Goal: Information Seeking & Learning: Learn about a topic

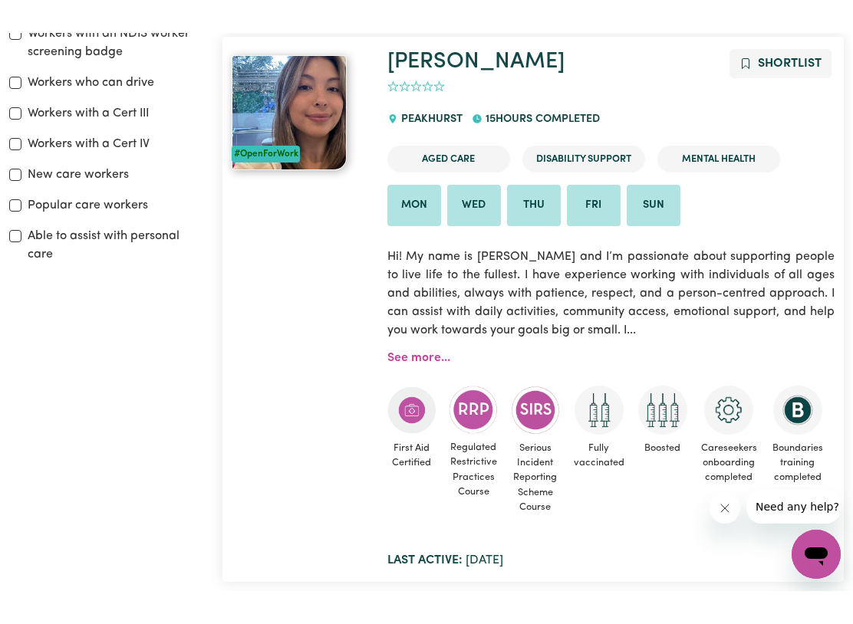
scroll to position [358, 0]
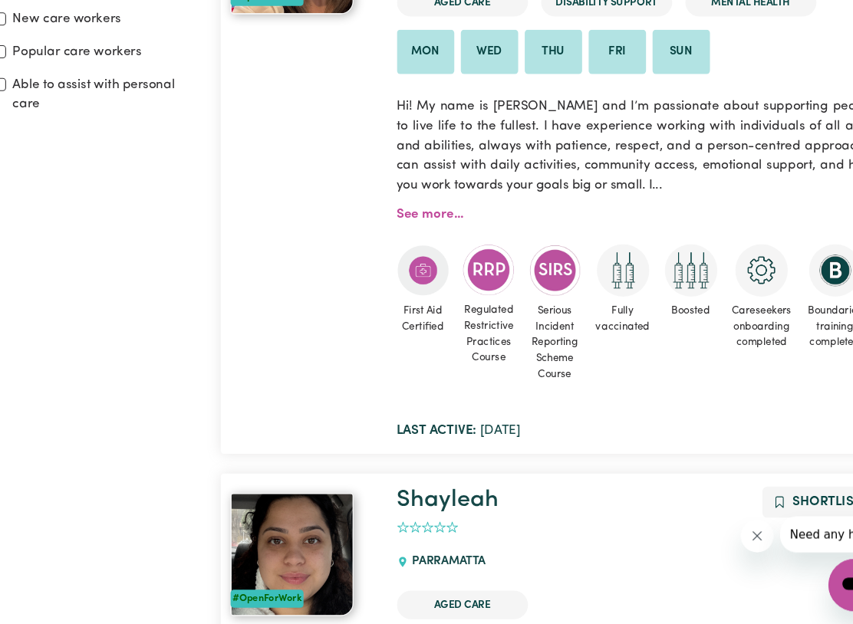
click at [234, 345] on div "#OpenForWork" at bounding box center [300, 192] width 156 height 521
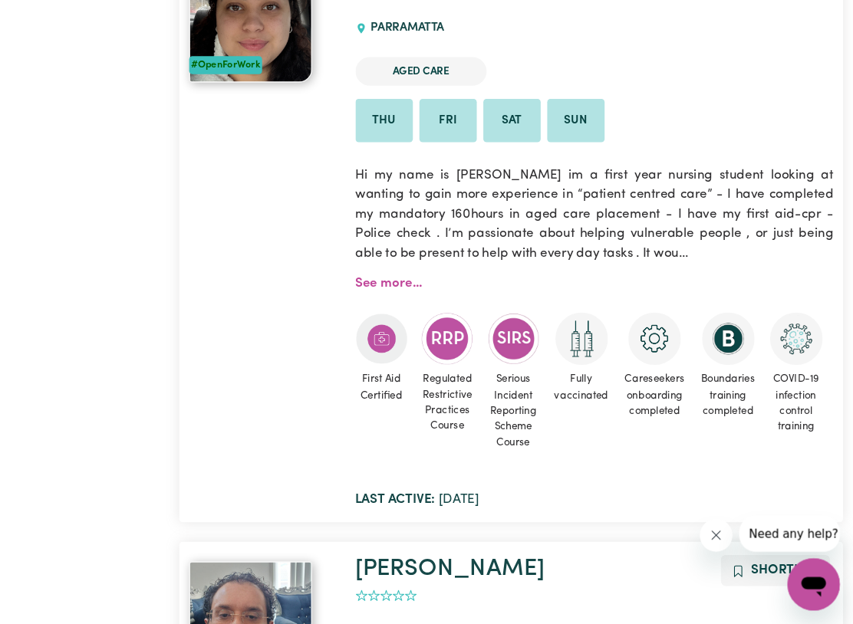
scroll to position [946, 0]
click at [449, 381] on span "Regulated Restrictive Practices Course" at bounding box center [474, 416] width 50 height 71
click at [449, 332] on img at bounding box center [473, 356] width 49 height 48
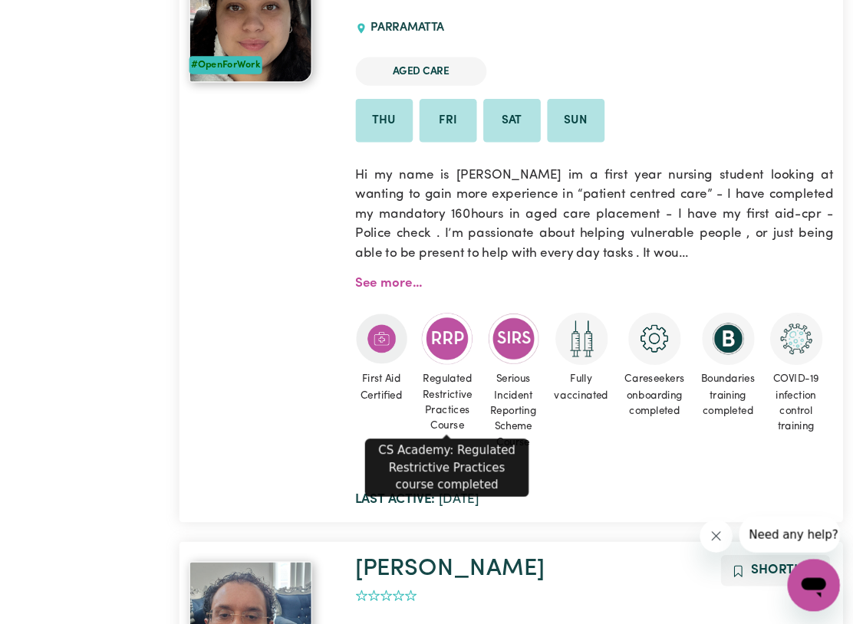
click at [620, 314] on div "First Aid Certified Regulated Restrictive Practices Course Serious Incident Rep…" at bounding box center [611, 397] width 448 height 166
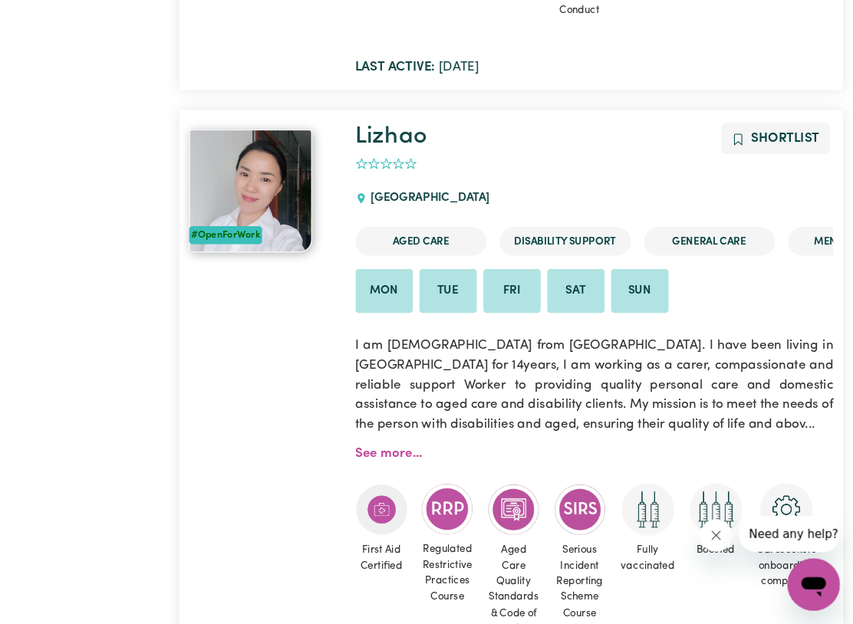
scroll to position [2494, 0]
click at [554, 383] on p "I am [DEMOGRAPHIC_DATA] from [GEOGRAPHIC_DATA]. I have been living in [GEOGRAPH…" at bounding box center [611, 399] width 448 height 110
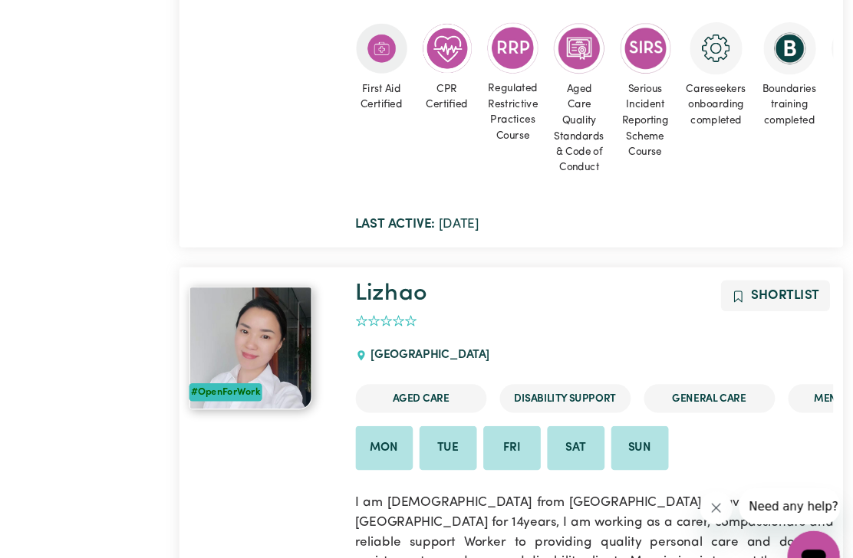
scroll to position [0, 0]
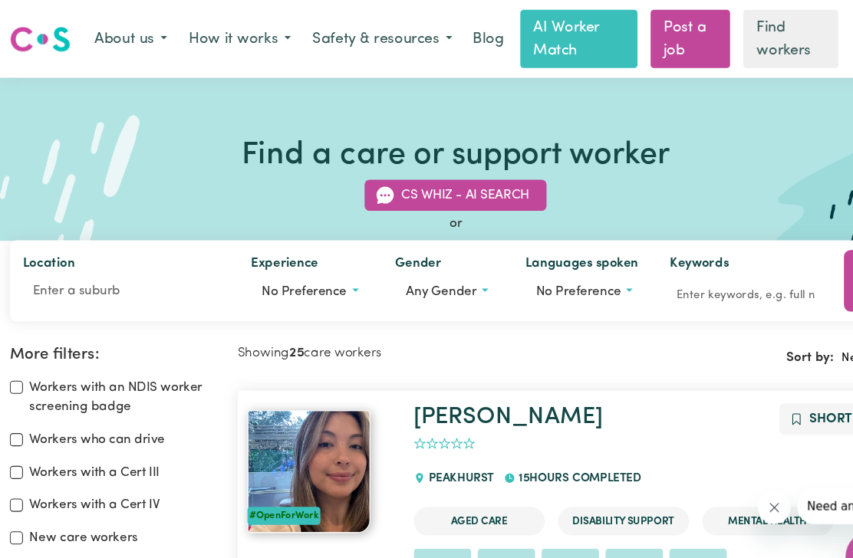
click at [255, 249] on label "Experience" at bounding box center [266, 247] width 63 height 21
click at [255, 258] on button "No preference" at bounding box center [290, 272] width 110 height 29
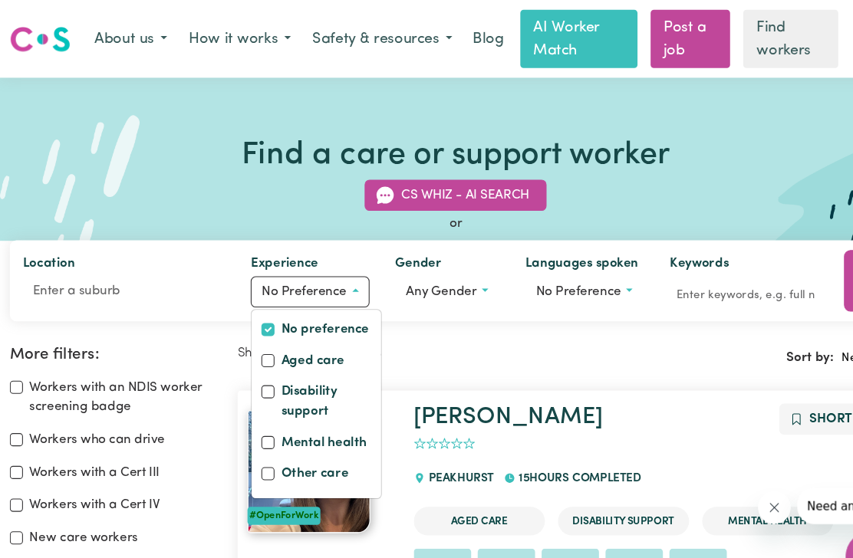
click at [244, 239] on label "Experience" at bounding box center [266, 247] width 63 height 21
click at [244, 258] on button "No preference" at bounding box center [290, 272] width 110 height 29
click at [247, 244] on label "Experience" at bounding box center [266, 247] width 63 height 21
click at [247, 258] on button "No preference" at bounding box center [290, 272] width 110 height 29
click at [245, 237] on label "Experience" at bounding box center [266, 247] width 63 height 21
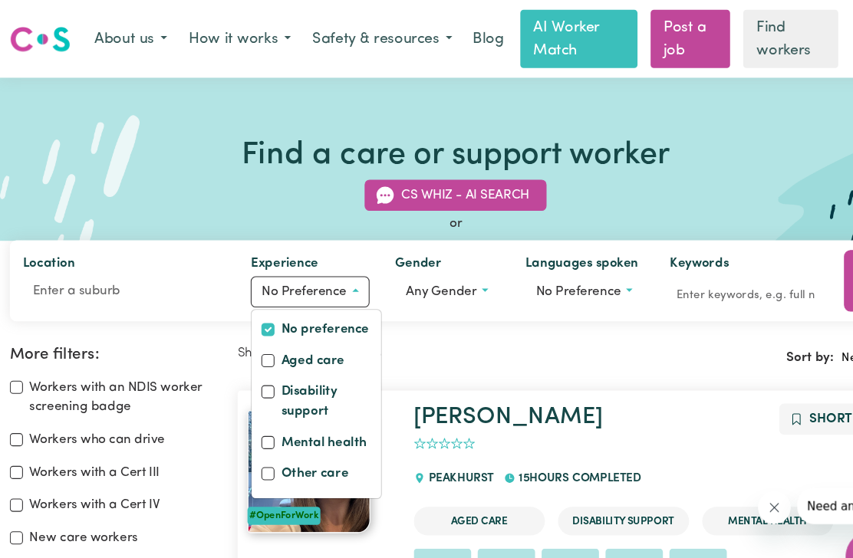
click at [245, 258] on button "No preference" at bounding box center [290, 272] width 110 height 29
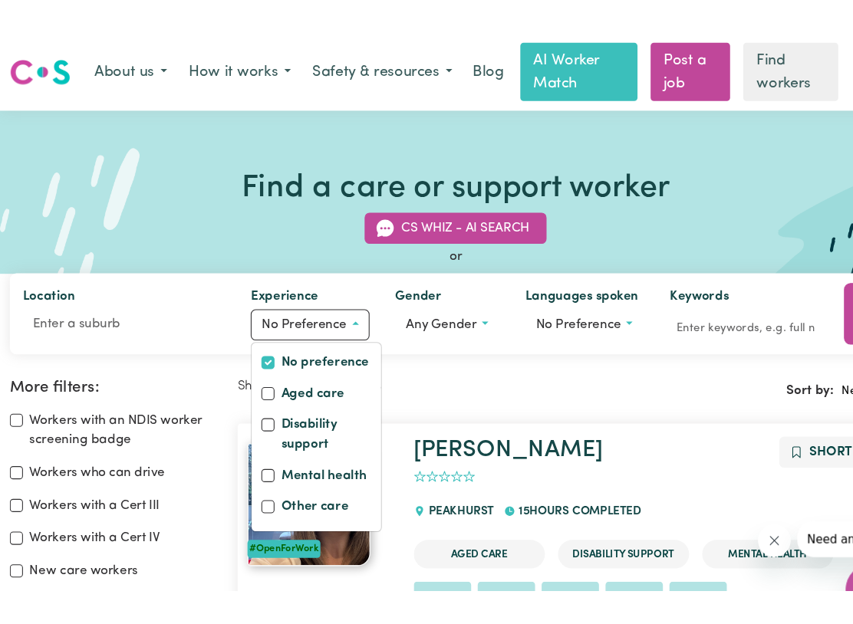
scroll to position [1, 0]
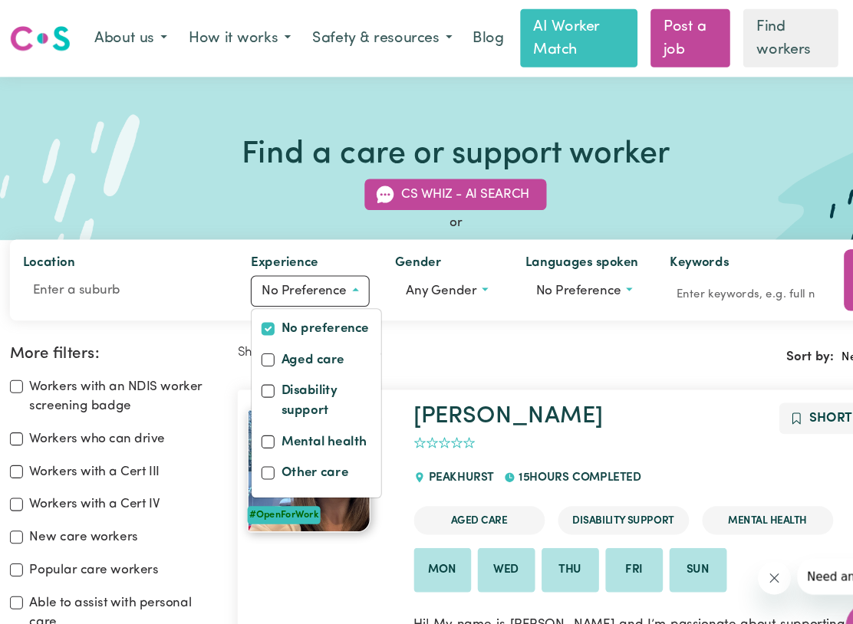
click at [242, 241] on label "Experience" at bounding box center [266, 246] width 63 height 21
click at [242, 258] on button "No preference" at bounding box center [290, 272] width 110 height 29
click at [242, 240] on label "Experience" at bounding box center [266, 246] width 63 height 21
click at [242, 258] on button "No preference" at bounding box center [290, 272] width 110 height 29
click at [239, 239] on label "Experience" at bounding box center [266, 246] width 63 height 21
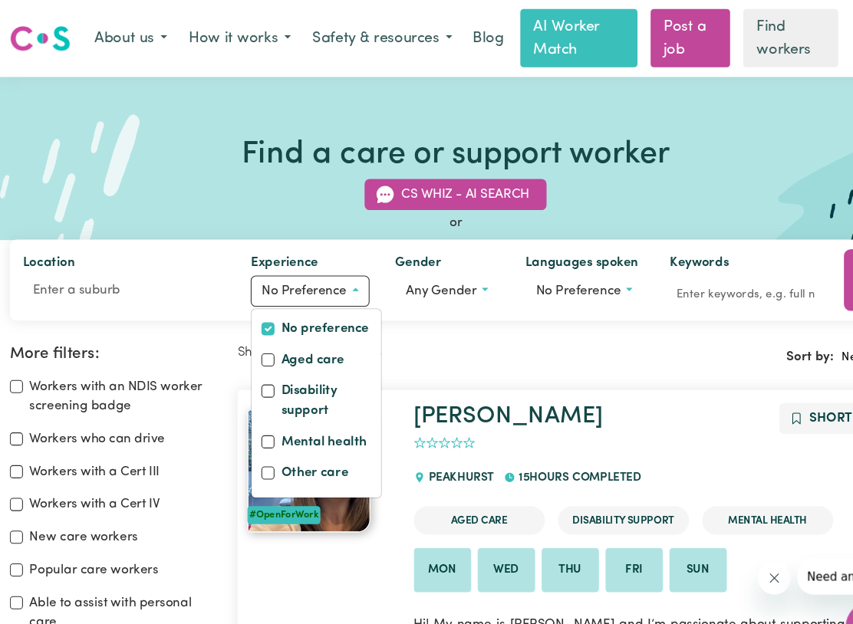
click at [239, 258] on button "No preference" at bounding box center [290, 272] width 110 height 29
click at [405, 275] on span "Any gender" at bounding box center [413, 272] width 66 height 12
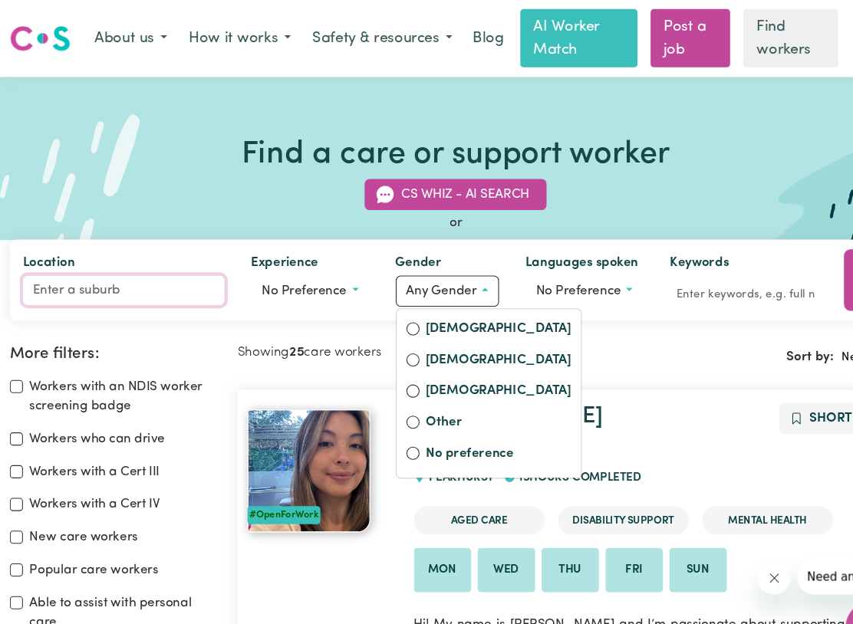
click at [44, 259] on input "Location" at bounding box center [115, 272] width 189 height 28
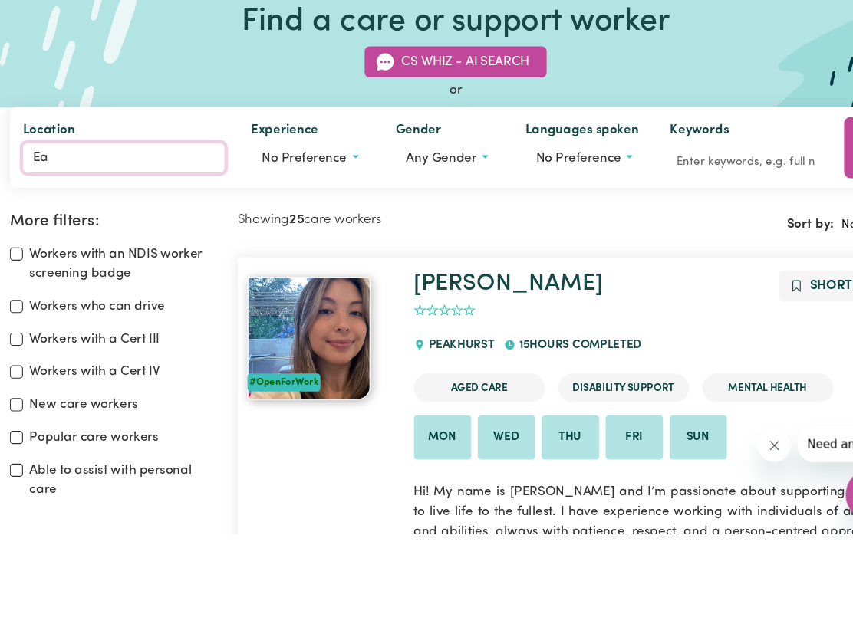
type input "E"
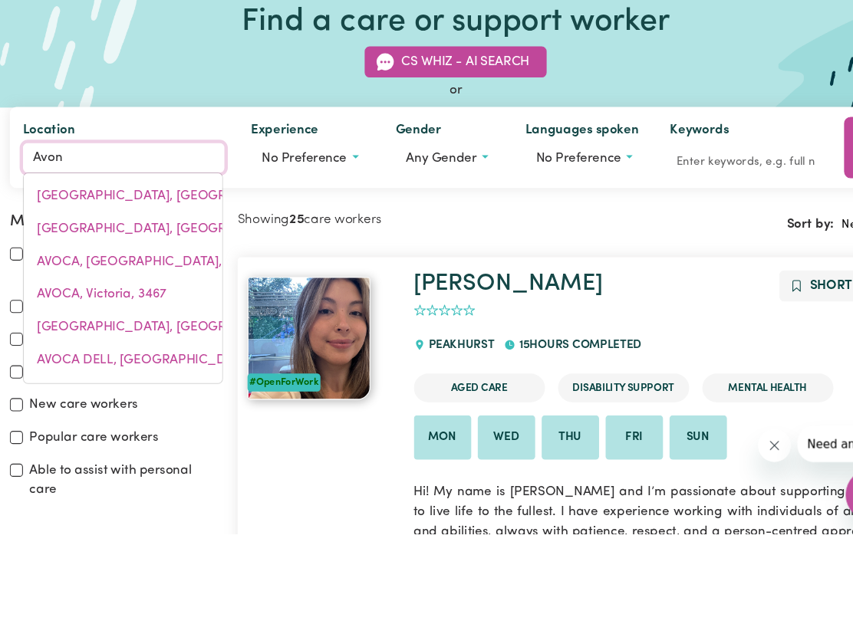
type input "Avond"
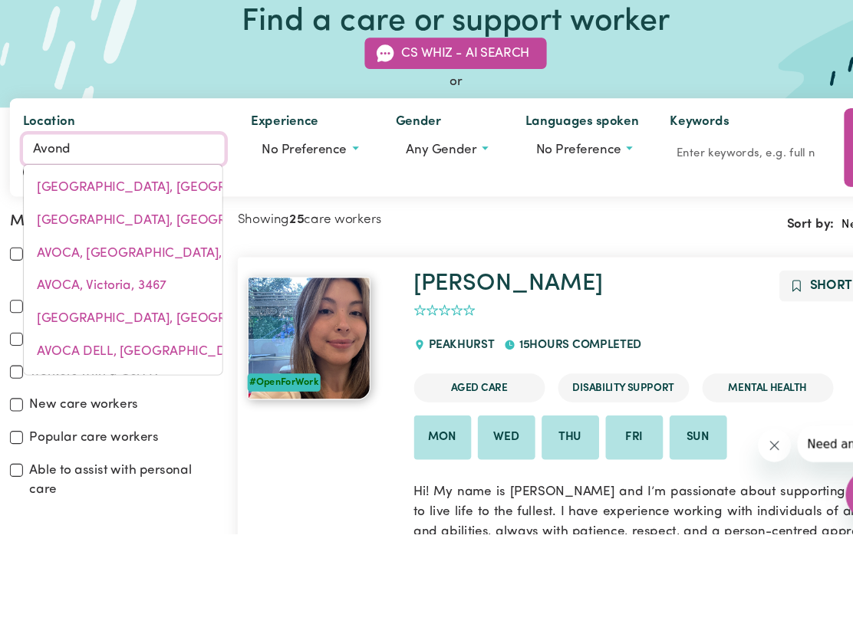
type input "AvondALE, [GEOGRAPHIC_DATA], 2530"
type input "[PERSON_NAME]"
type input "AvondaLE, [GEOGRAPHIC_DATA], 2530"
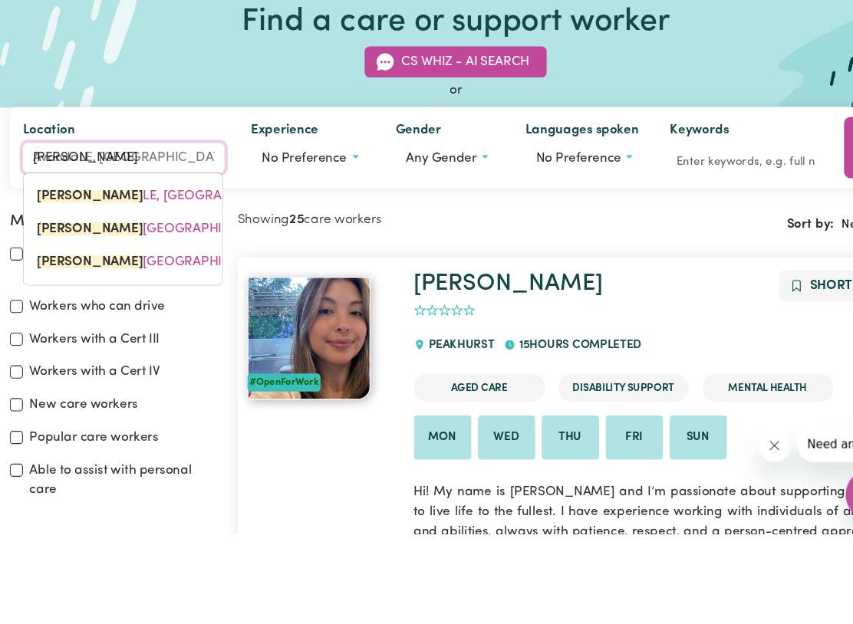
type input "Avondal"
type input "[GEOGRAPHIC_DATA], [GEOGRAPHIC_DATA], 2530"
type input "Avondale"
type input "[GEOGRAPHIC_DATA], [GEOGRAPHIC_DATA], 2530"
type input "Avondale"
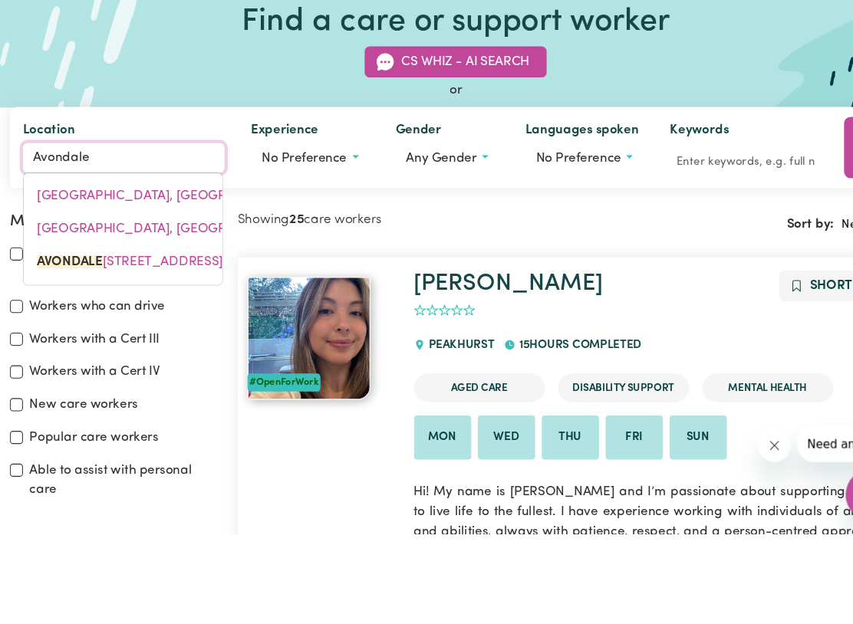
type input "[GEOGRAPHIC_DATA]"
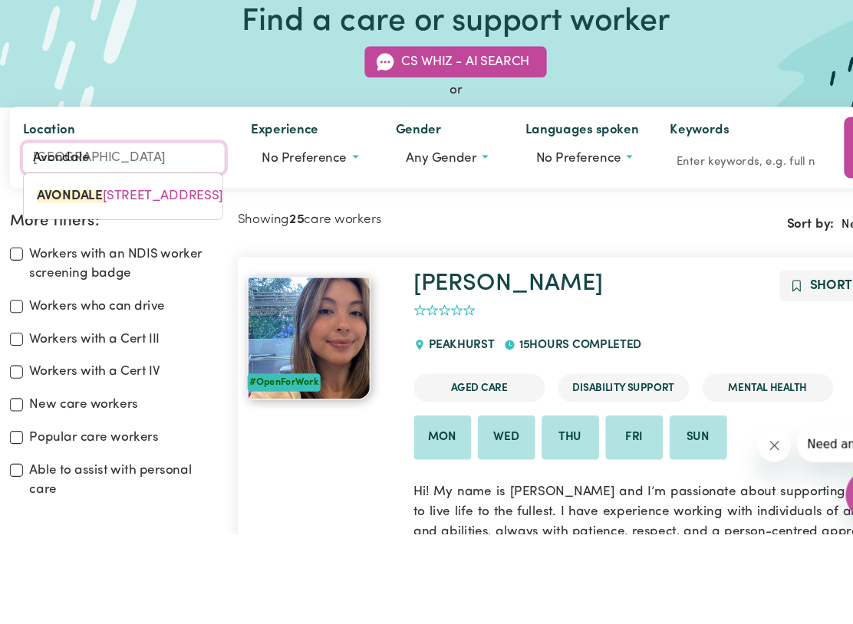
type input "Avondale h"
type input "Avondale hEIGHTS, [GEOGRAPHIC_DATA], 3034"
type input "Avondale he"
type input "Avondale heIGHTS, Victoria, 3034"
type input "Avondale hei"
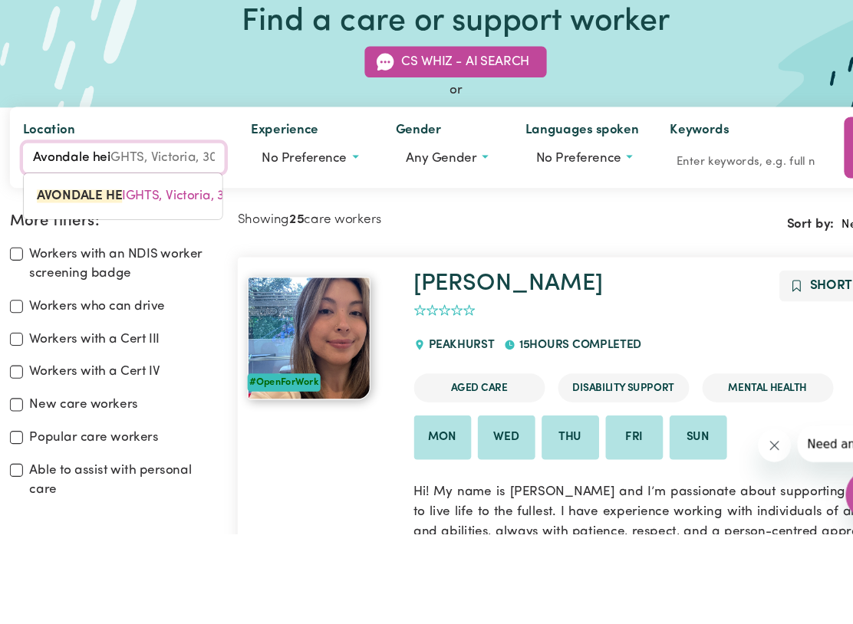
type input "Avondale heiGHTS, [GEOGRAPHIC_DATA], 3034"
type input "Avondale heig"
type input "Avondale heigHTS, [GEOGRAPHIC_DATA], 3034"
type input "Avondale heigh"
type input "Avondale heighTS, [GEOGRAPHIC_DATA], 3034"
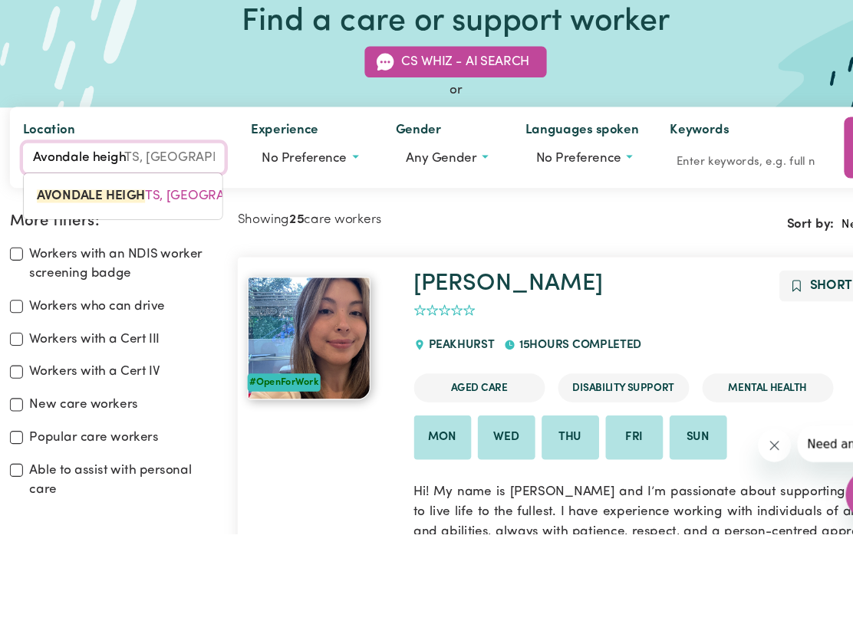
type input "Avondale height"
type input "Avondale heightS, [GEOGRAPHIC_DATA], 3034"
type input "[GEOGRAPHIC_DATA]"
click at [77, 301] on mark "[GEOGRAPHIC_DATA]" at bounding box center [97, 307] width 125 height 12
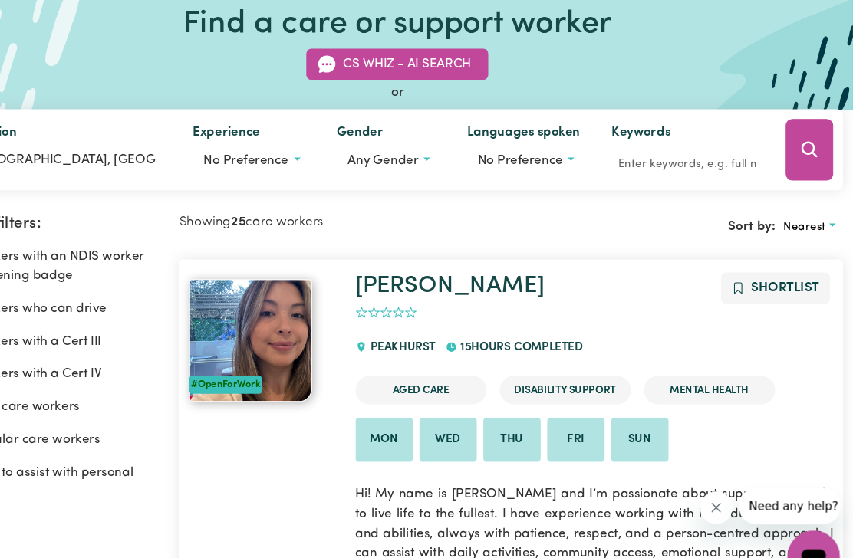
scroll to position [123, 0]
click at [235, 158] on button "No preference" at bounding box center [290, 150] width 110 height 29
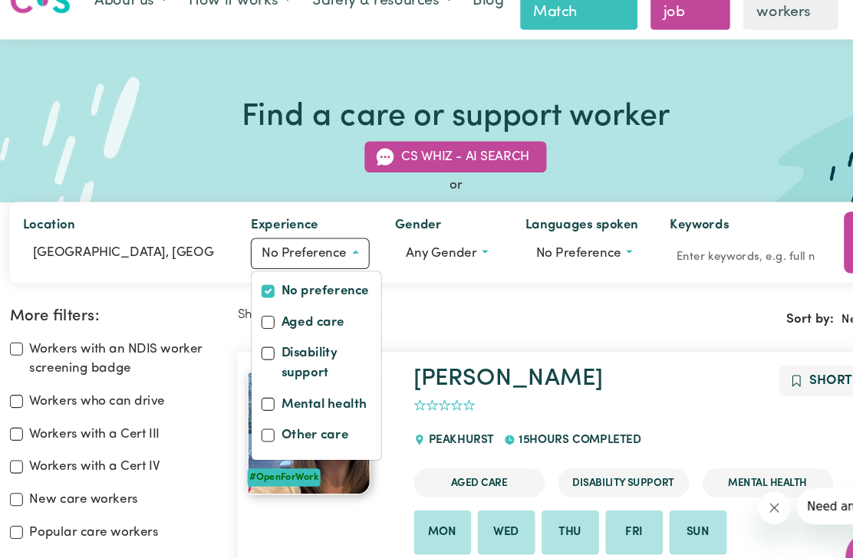
scroll to position [35, 0]
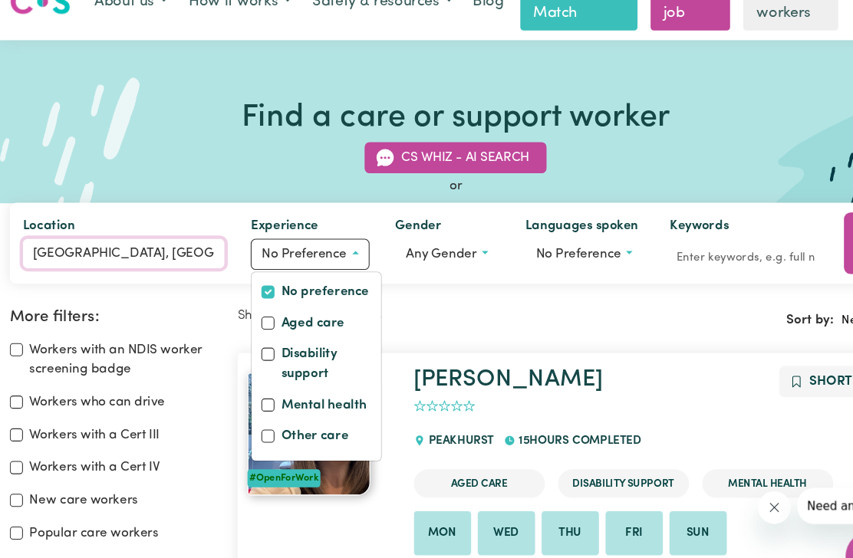
click at [161, 235] on input "[GEOGRAPHIC_DATA], [GEOGRAPHIC_DATA]" at bounding box center [115, 237] width 189 height 28
type input "[GEOGRAPHIC_DATA]"
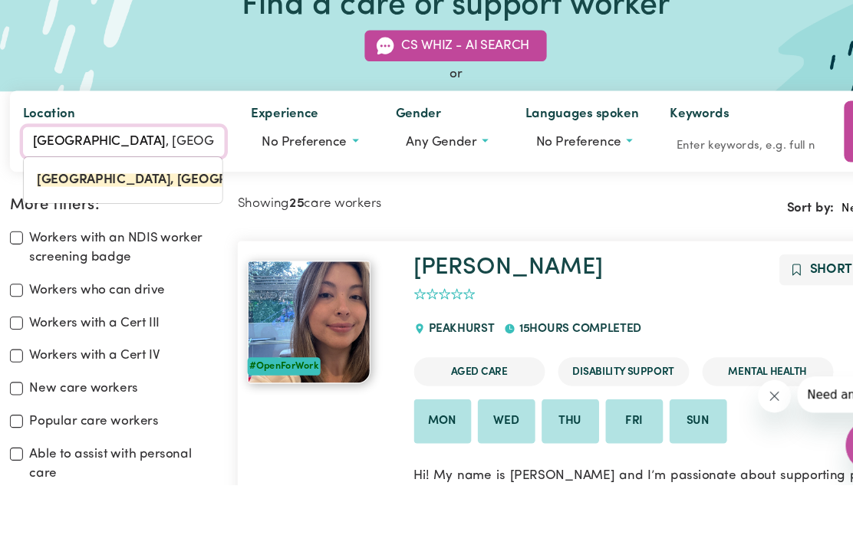
type input "[GEOGRAPHIC_DATA],[GEOGRAPHIC_DATA]"
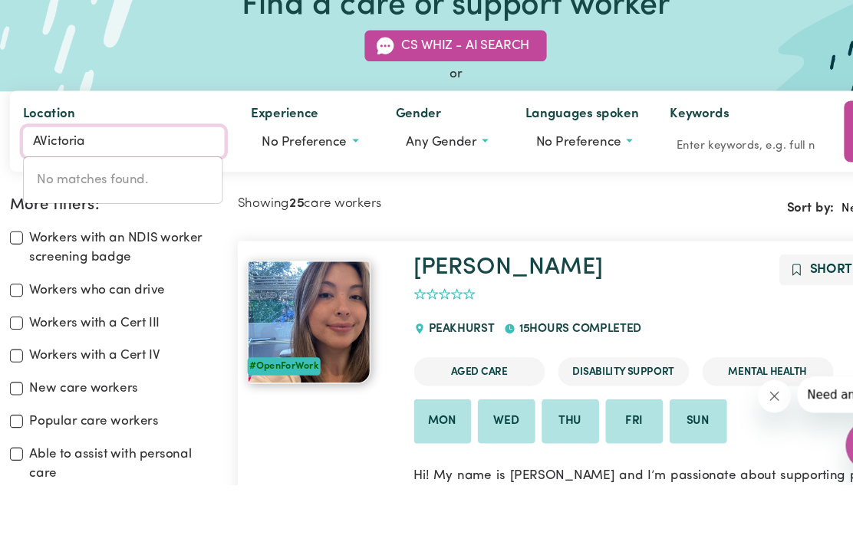
type input "Victoria"
type input "[PERSON_NAME], [GEOGRAPHIC_DATA], 4361"
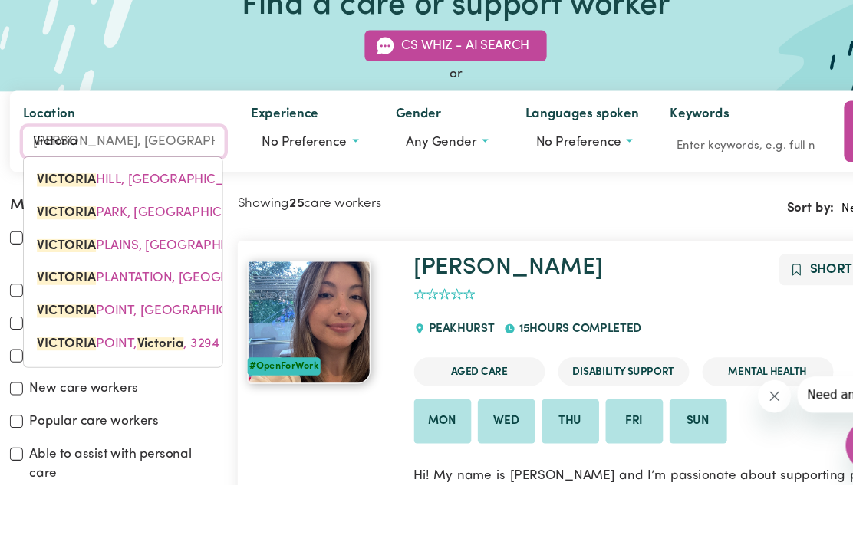
click at [69, 223] on input "Victoria" at bounding box center [115, 237] width 189 height 28
type input "Victori"
type input "[PERSON_NAME], [GEOGRAPHIC_DATA], 4361"
type input "[PERSON_NAME]"
type input "[PERSON_NAME], [GEOGRAPHIC_DATA], 4361"
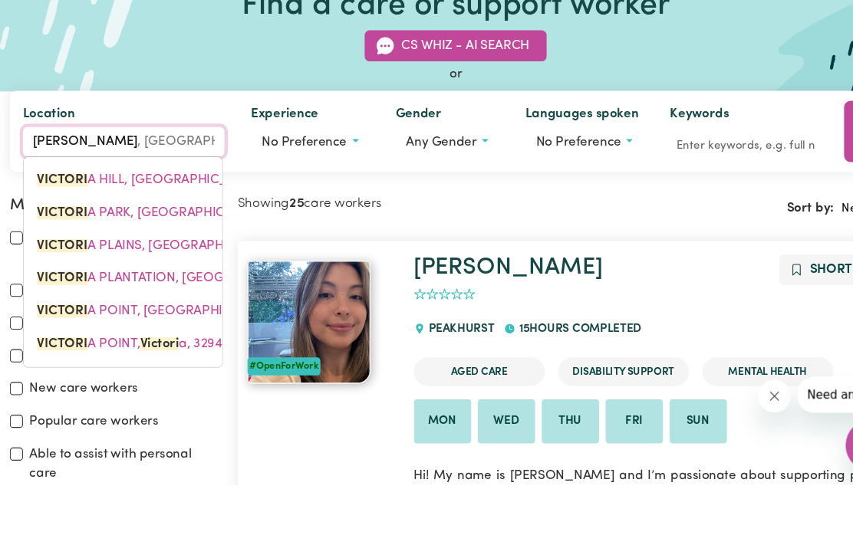
type input "Victo"
type input "[PERSON_NAME], [GEOGRAPHIC_DATA], 4361"
type input "Vict"
type input "[PERSON_NAME], [GEOGRAPHIC_DATA], 4361"
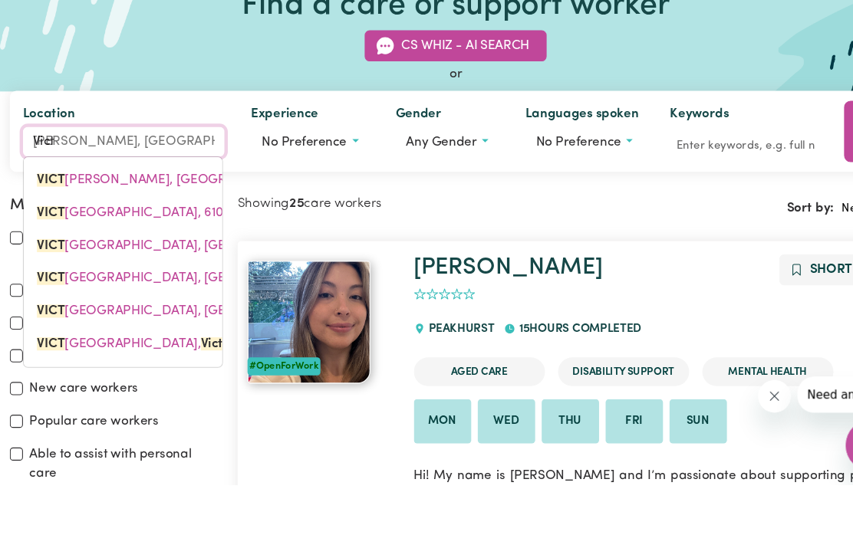
type input "Vic"
type input "[PERSON_NAME], [GEOGRAPHIC_DATA], 4361"
type input "Vi"
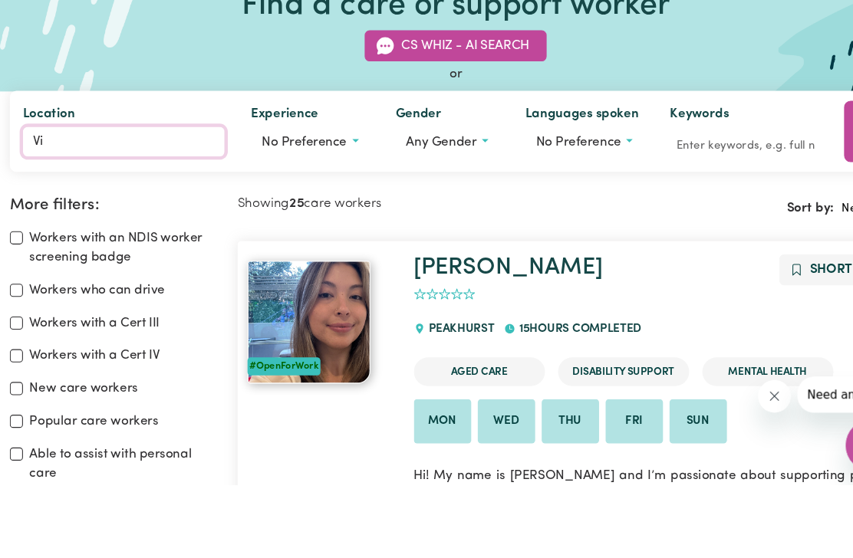
type input "V"
